Goal: Task Accomplishment & Management: Use online tool/utility

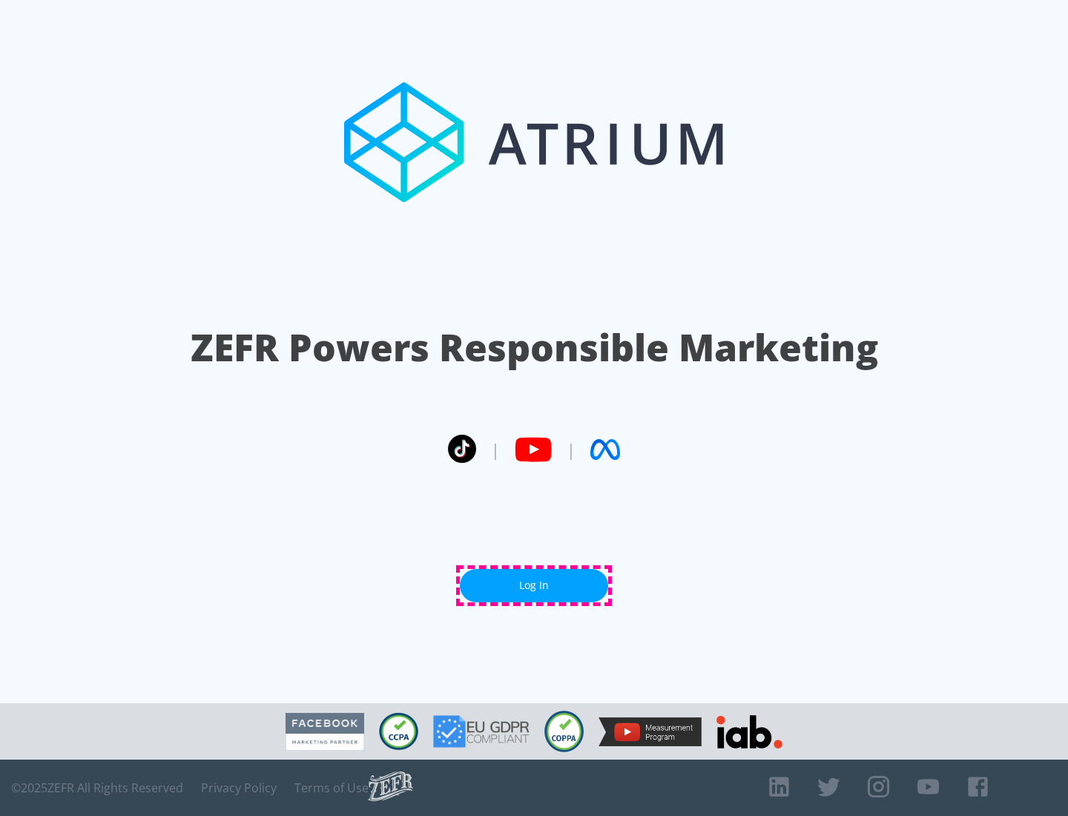
click at [534, 585] on link "Log In" at bounding box center [534, 585] width 148 height 33
